Goal: Navigation & Orientation: Find specific page/section

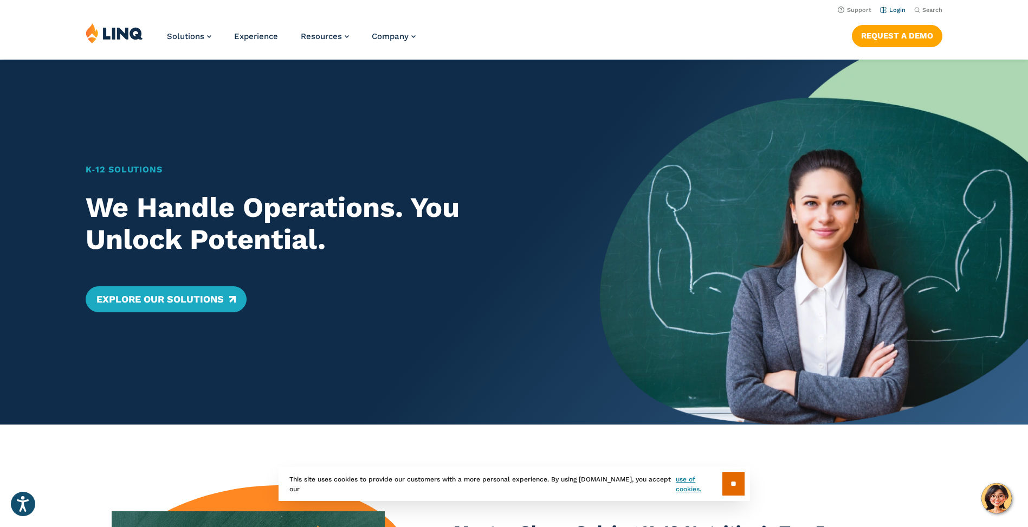
click at [898, 8] on link "Login" at bounding box center [892, 10] width 25 height 7
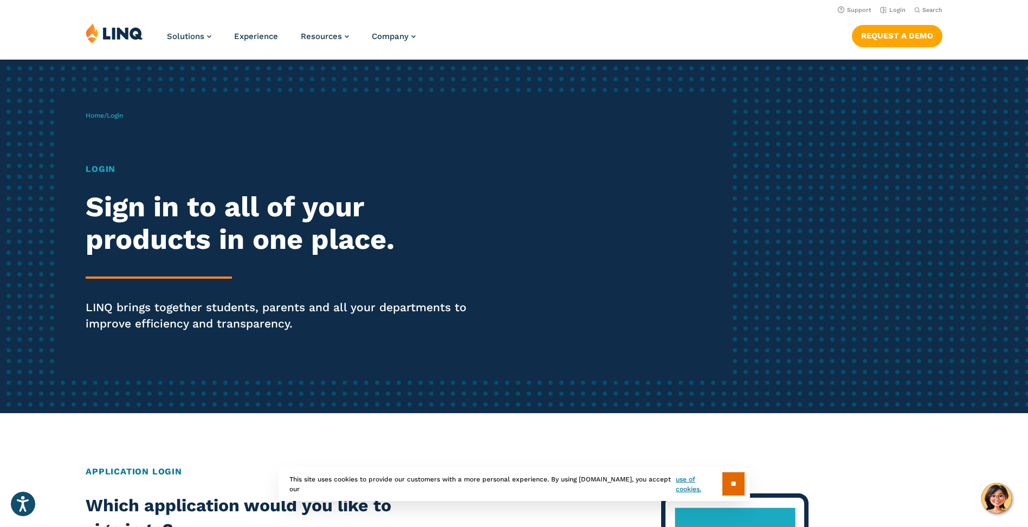
click at [112, 168] on h1 "Login" at bounding box center [284, 169] width 396 height 13
drag, startPoint x: 201, startPoint y: 309, endPoint x: 232, endPoint y: 309, distance: 31.4
click at [201, 309] on p "LINQ brings together students, parents and all your departments to improve effi…" at bounding box center [284, 315] width 396 height 33
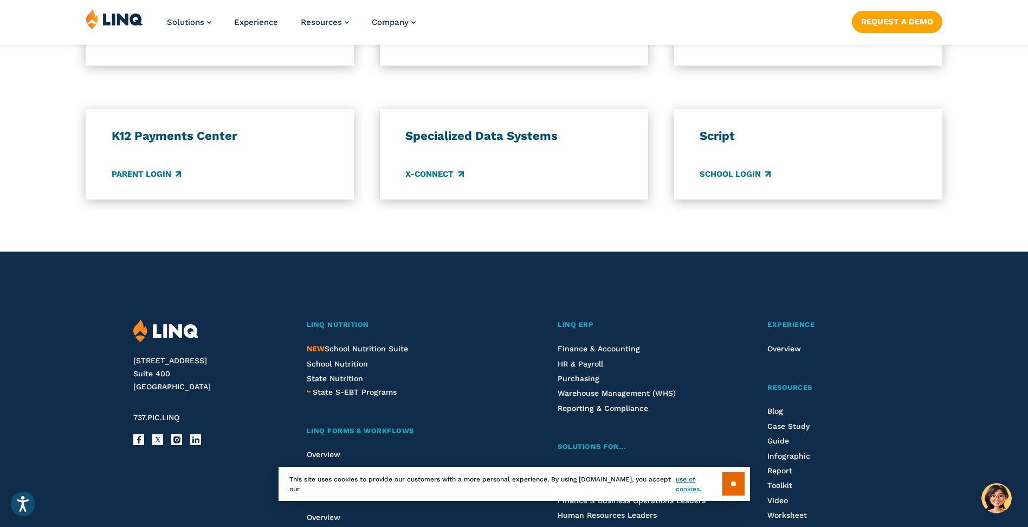
scroll to position [921, 0]
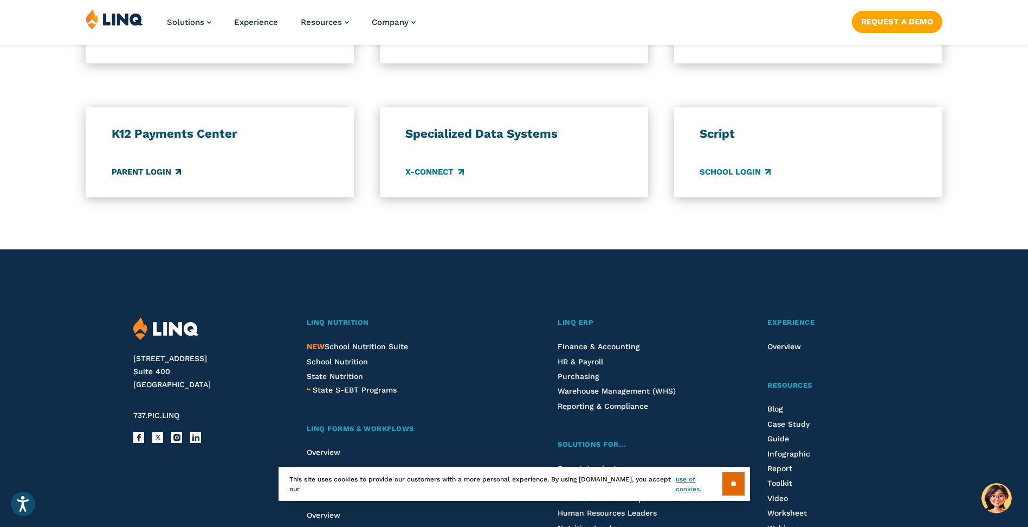
click at [149, 174] on link "Parent Login" at bounding box center [146, 172] width 69 height 12
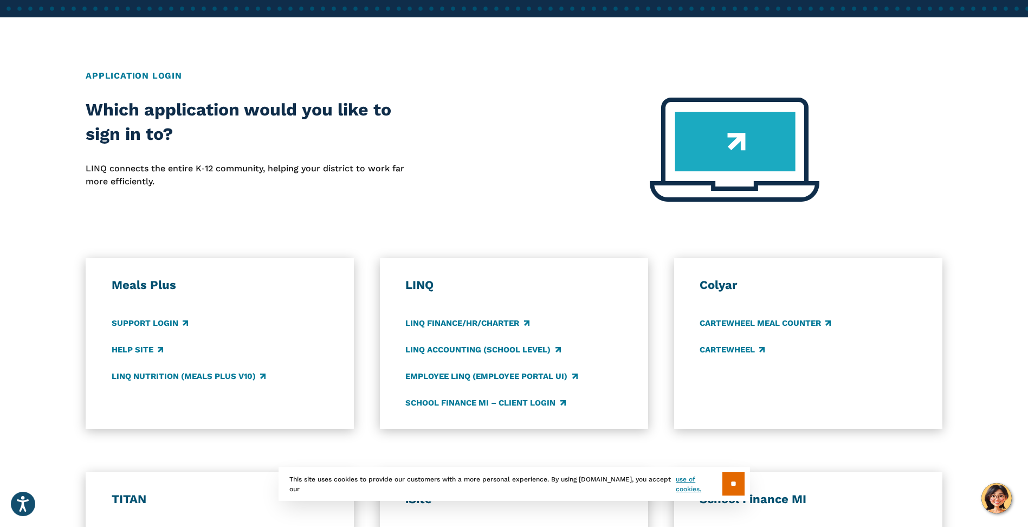
scroll to position [379, 0]
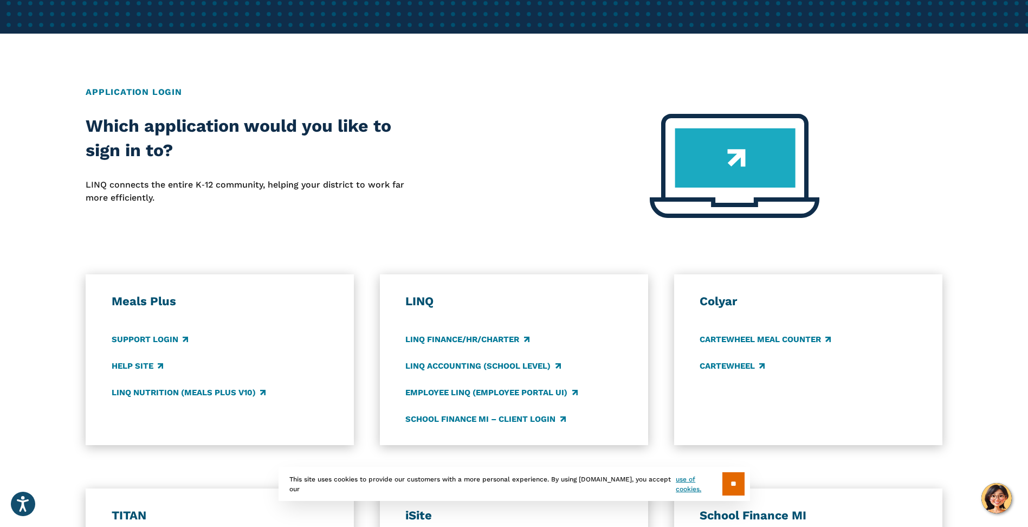
click at [417, 303] on h3 "LINQ" at bounding box center [513, 301] width 217 height 15
click at [443, 363] on link "LINQ Accounting (school level)" at bounding box center [482, 366] width 155 height 12
click at [455, 331] on div "LINQ LINQ Finance/HR/Charter LINQ Accounting (school level) Employee LINQ (Empl…" at bounding box center [513, 360] width 217 height 132
click at [429, 302] on h3 "LINQ" at bounding box center [513, 301] width 217 height 15
click at [511, 360] on link "LINQ Accounting (school level)" at bounding box center [482, 366] width 155 height 12
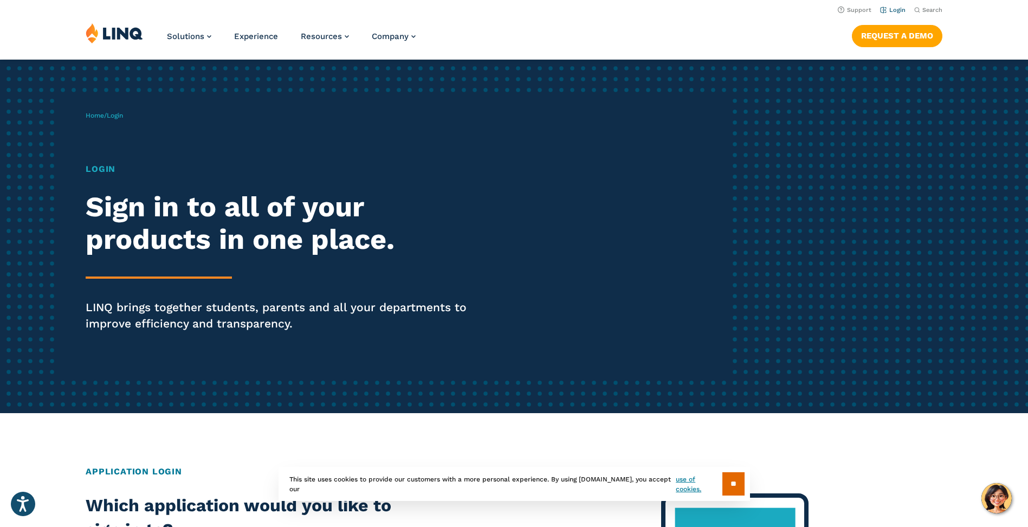
click at [893, 11] on link "Login" at bounding box center [892, 10] width 25 height 7
